Goal: Information Seeking & Learning: Learn about a topic

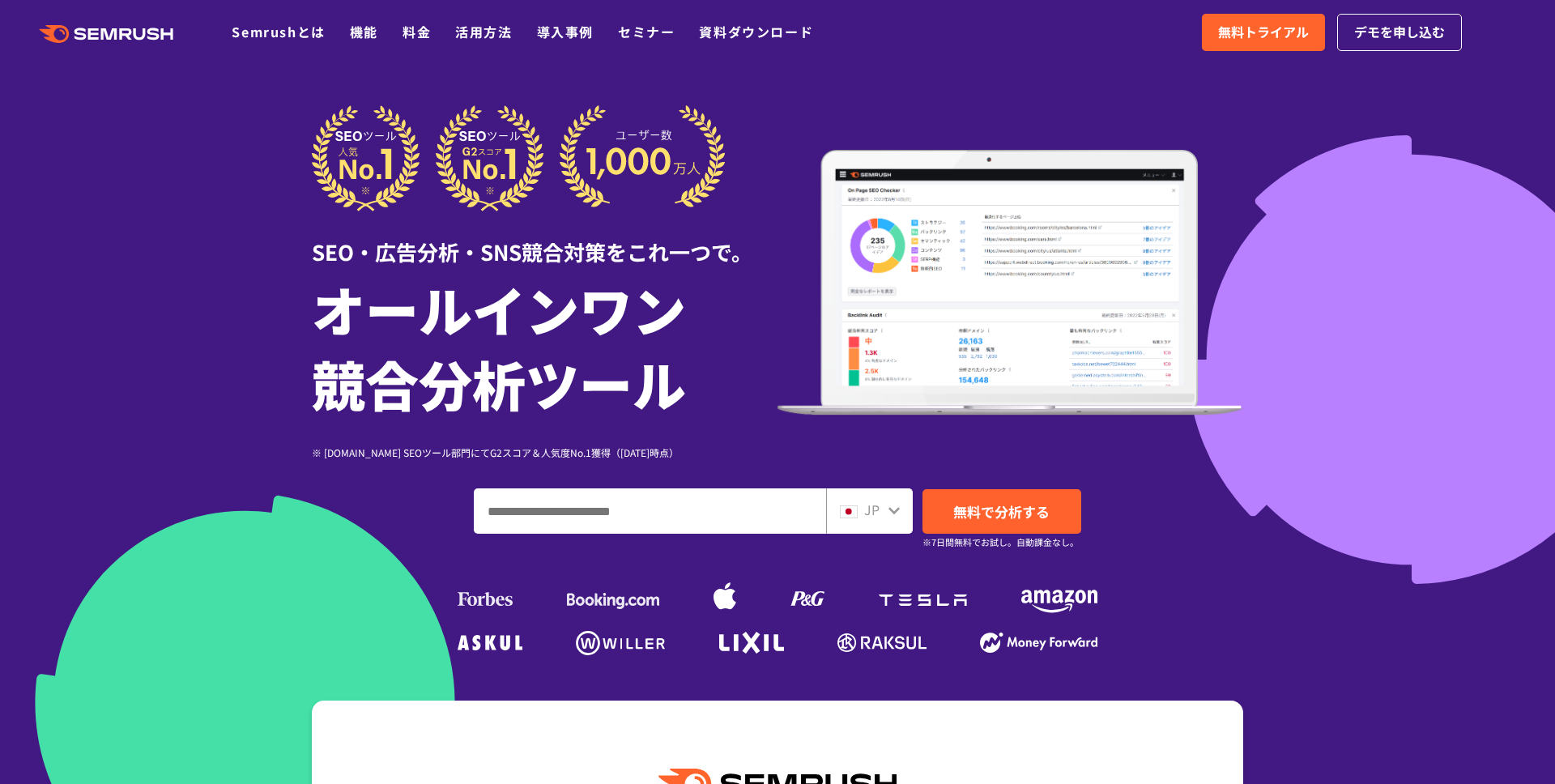
click at [149, 323] on div at bounding box center [778, 451] width 1555 height 903
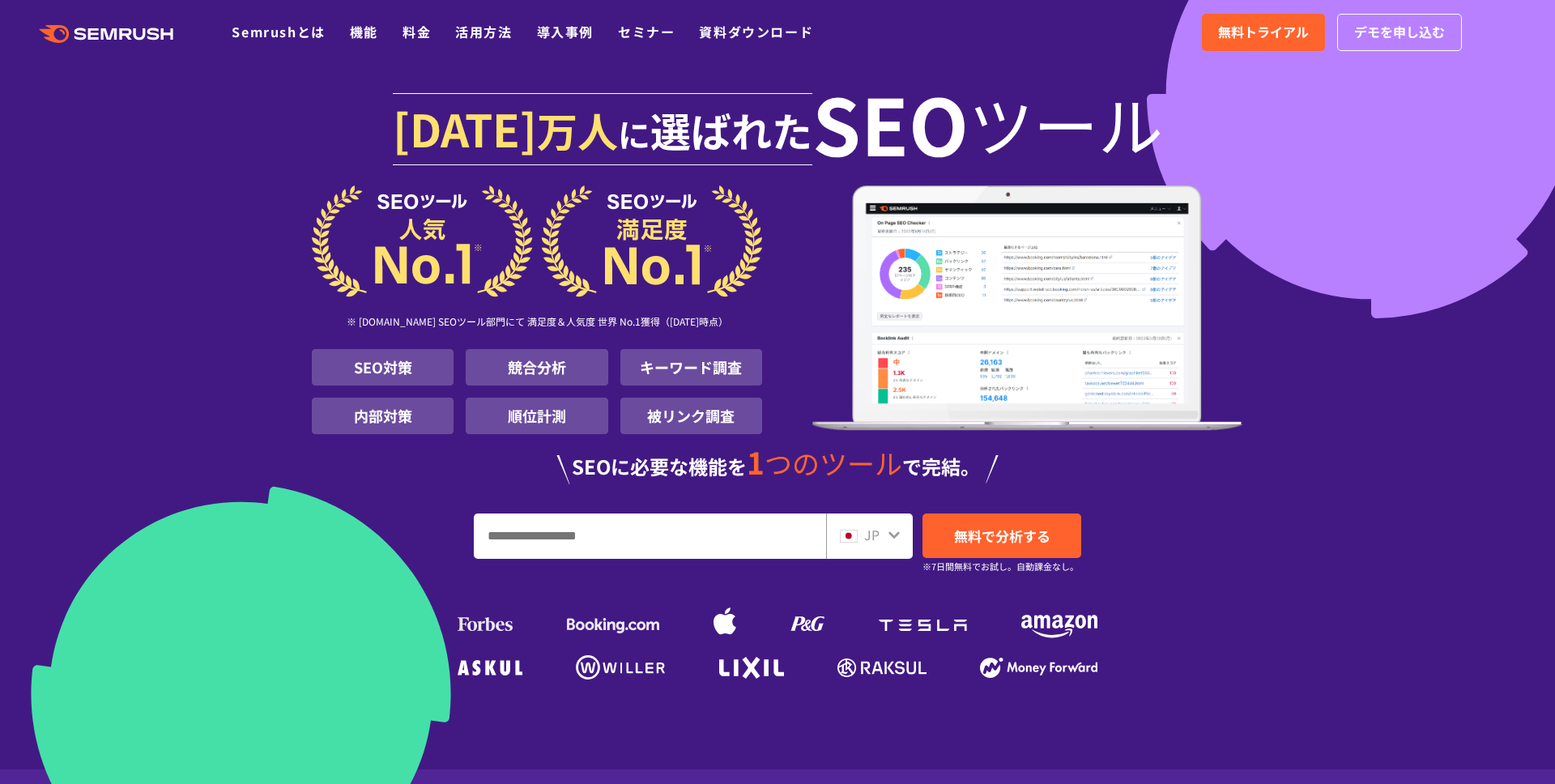
click at [1222, 497] on div "[DATE] 万人 に 選ばれた SEO ツール ※ [DOMAIN_NAME] SEOツール部門にて 満足度＆人気度 世界 No.1獲得（[DATE]時点）…" at bounding box center [778, 383] width 931 height 604
click at [1040, 537] on span "無料で分析する" at bounding box center [1002, 535] width 96 height 20
click at [1243, 304] on div "[DATE] 万人 に 選ばれた SEO ツール ※ [DOMAIN_NAME] SEOツール部門にて 満足度＆人気度 世界 No.1獲得（[DATE]時点）…" at bounding box center [778, 383] width 931 height 604
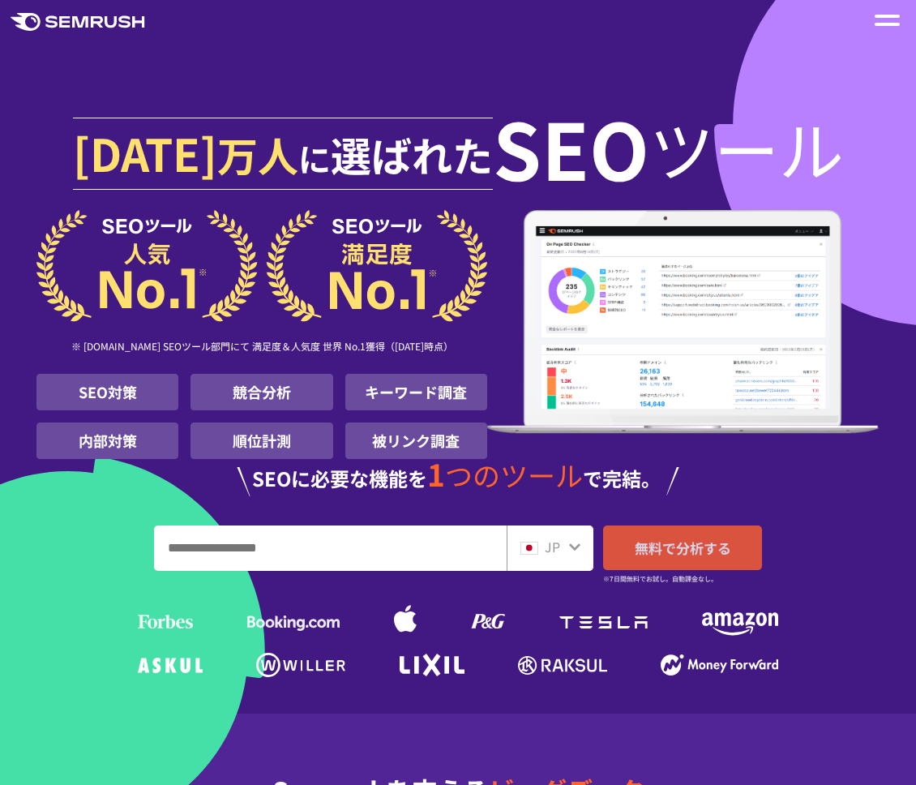
click at [663, 549] on span "無料で分析する" at bounding box center [683, 547] width 96 height 20
